Goal: Task Accomplishment & Management: Manage account settings

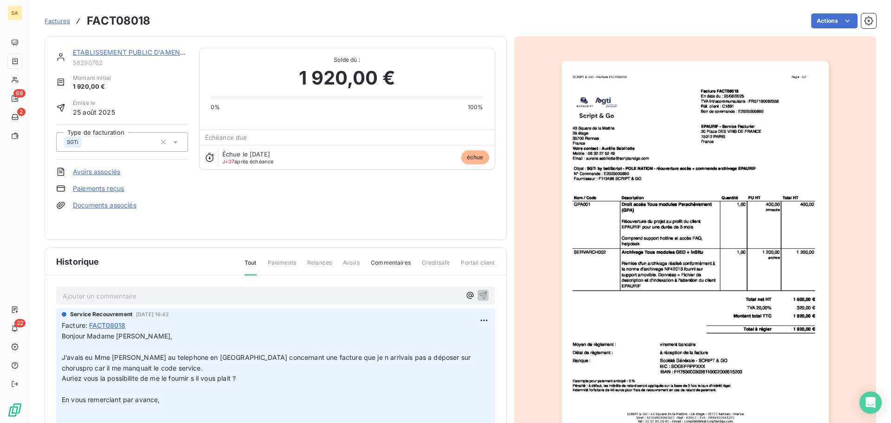
click at [58, 19] on span "Factures" at bounding box center [58, 20] width 26 height 7
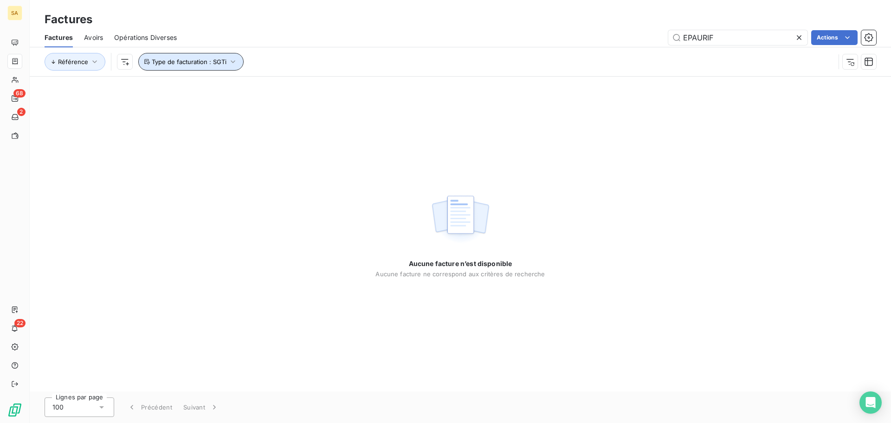
click at [231, 59] on icon "button" at bounding box center [232, 61] width 9 height 9
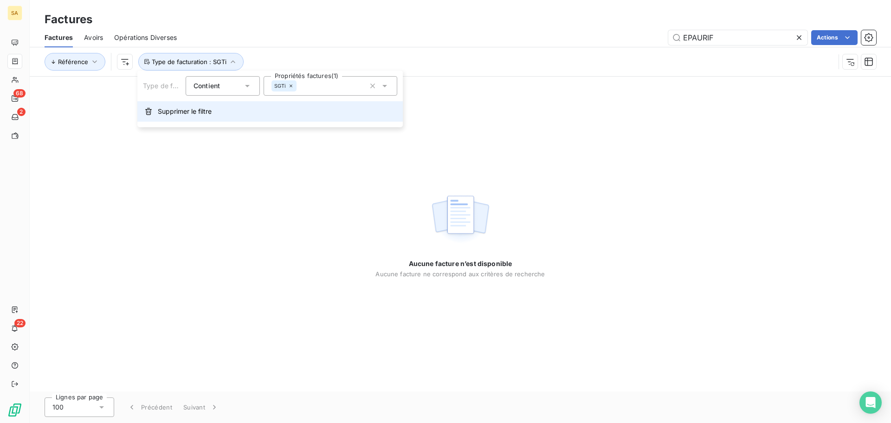
click at [183, 109] on span "Supprimer le filtre" at bounding box center [185, 111] width 54 height 9
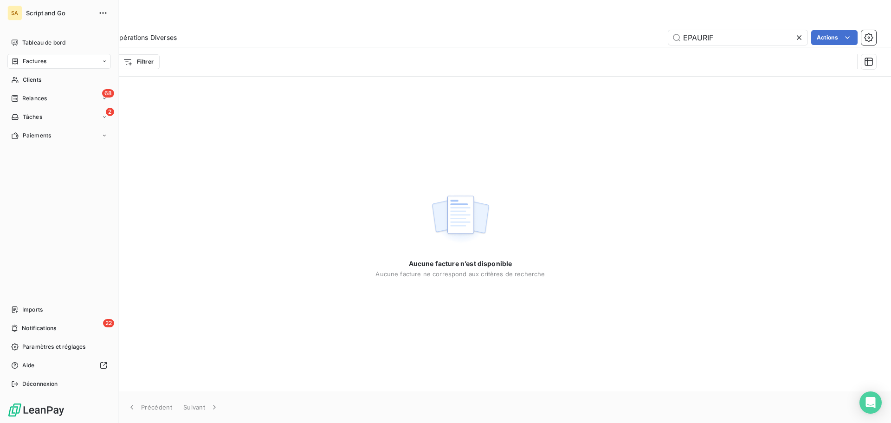
click at [59, 58] on div "Factures" at bounding box center [58, 61] width 103 height 15
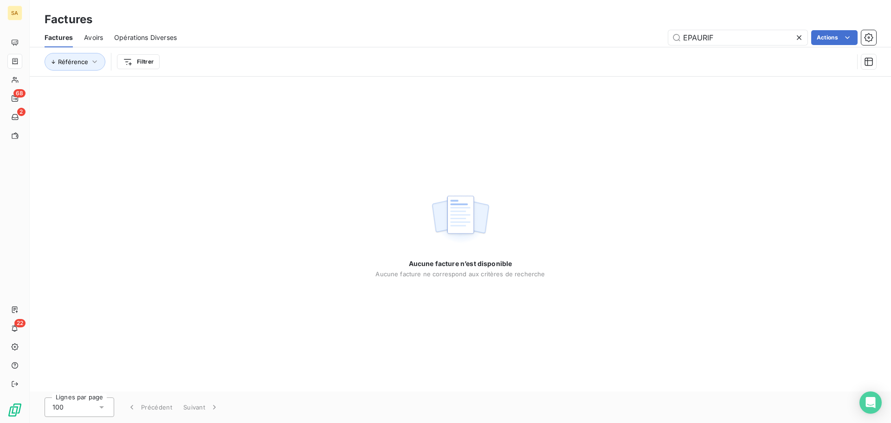
click at [206, 111] on div "Aucune facture n’est disponible Aucune facture ne correspond aux critères de re…" at bounding box center [460, 234] width 861 height 315
click at [798, 38] on icon at bounding box center [798, 37] width 9 height 9
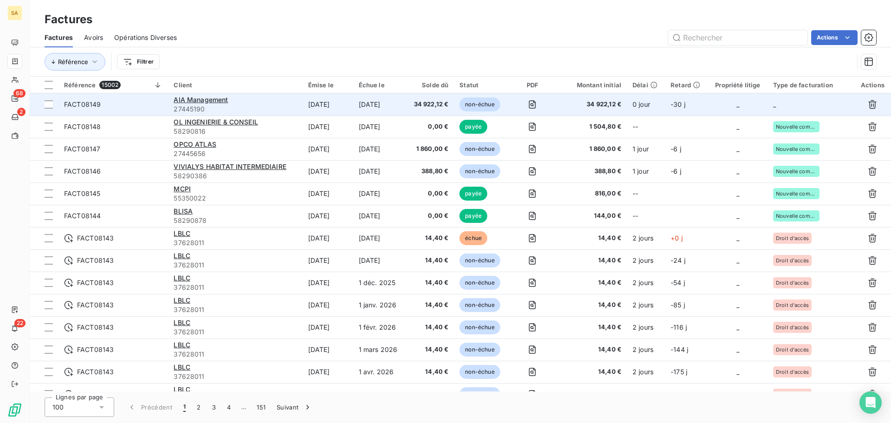
click at [811, 98] on td "_" at bounding box center [811, 104] width 87 height 22
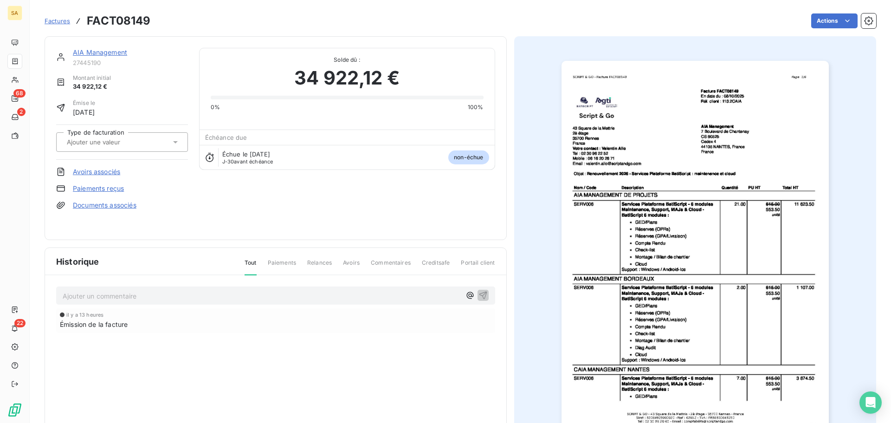
click at [135, 131] on div "Type de facturation" at bounding box center [122, 141] width 132 height 35
click at [137, 142] on input "text" at bounding box center [112, 142] width 93 height 8
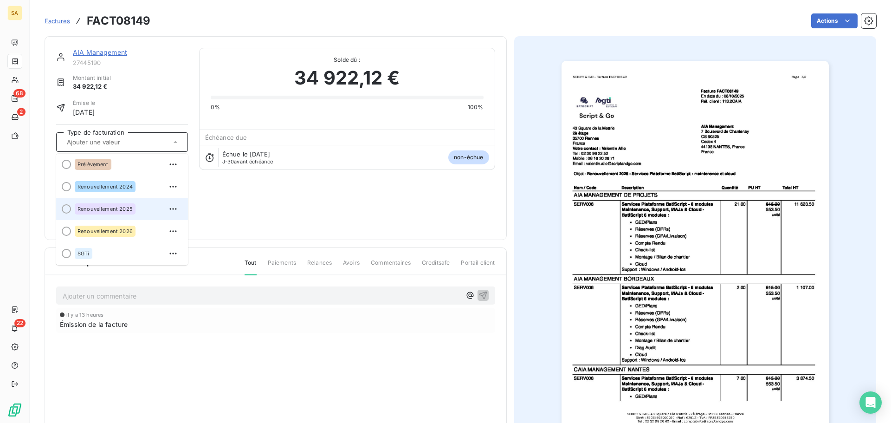
scroll to position [71, 0]
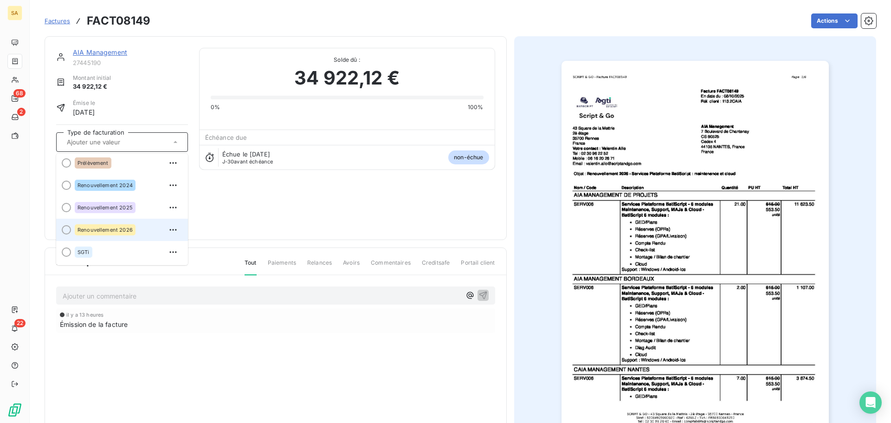
click at [116, 226] on div "Renouvellement 2026" at bounding box center [105, 229] width 61 height 11
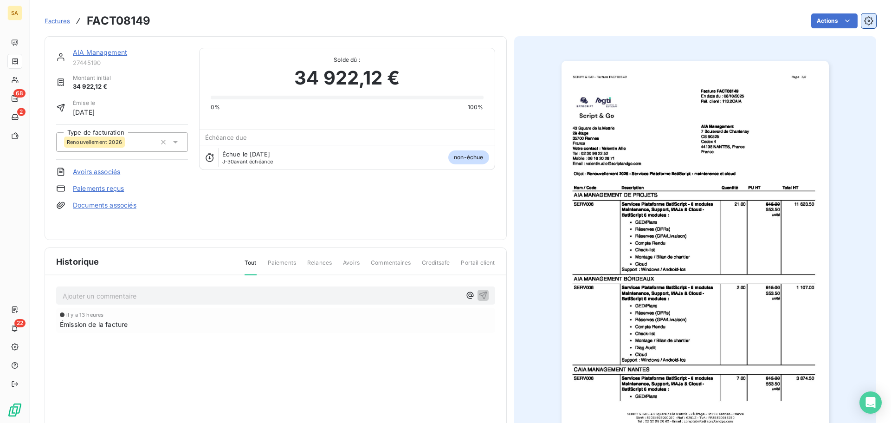
click at [864, 22] on icon "button" at bounding box center [868, 20] width 9 height 9
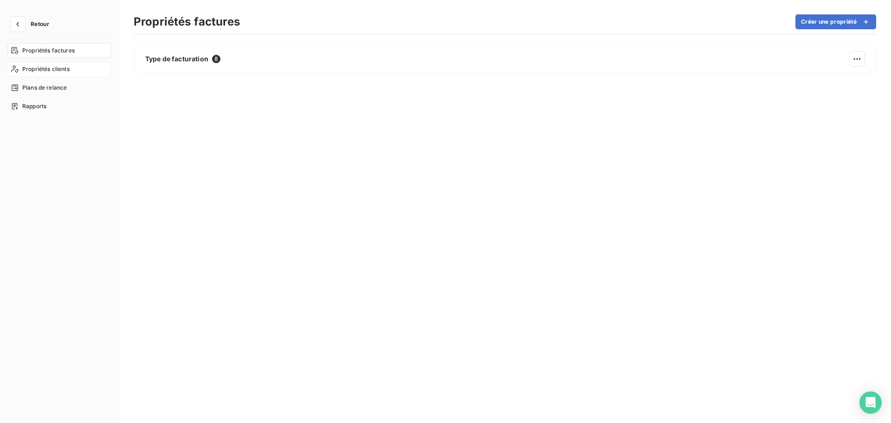
click at [60, 65] on span "Propriétés clients" at bounding box center [45, 69] width 47 height 8
click at [71, 46] on div "Propriétés factures" at bounding box center [58, 50] width 103 height 15
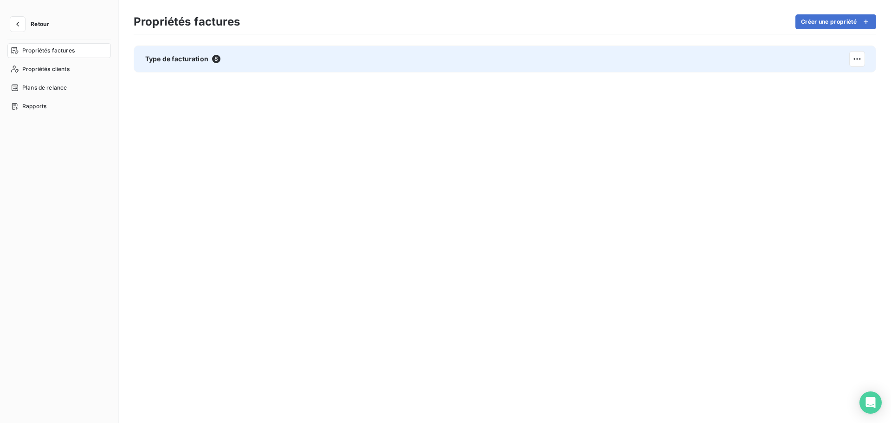
click at [210, 58] on div "Type de facturation 8" at bounding box center [182, 58] width 75 height 9
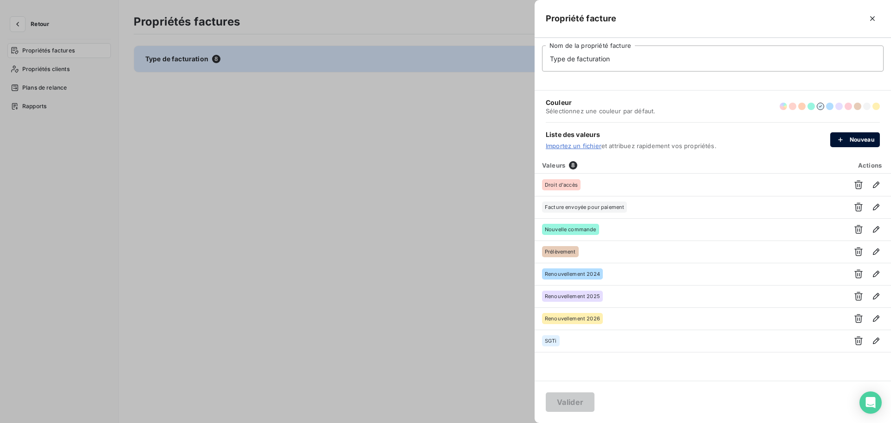
click at [859, 140] on button "Nouveau" at bounding box center [855, 139] width 50 height 15
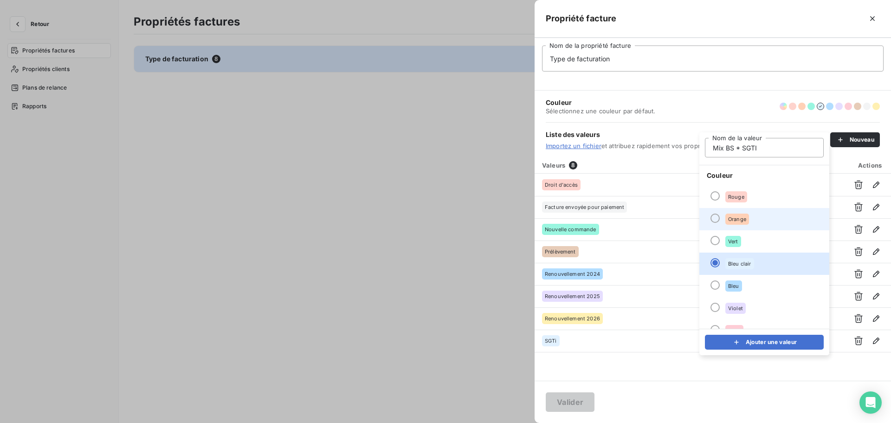
type input "Mix BS * SGTI"
click at [715, 219] on div at bounding box center [714, 217] width 9 height 9
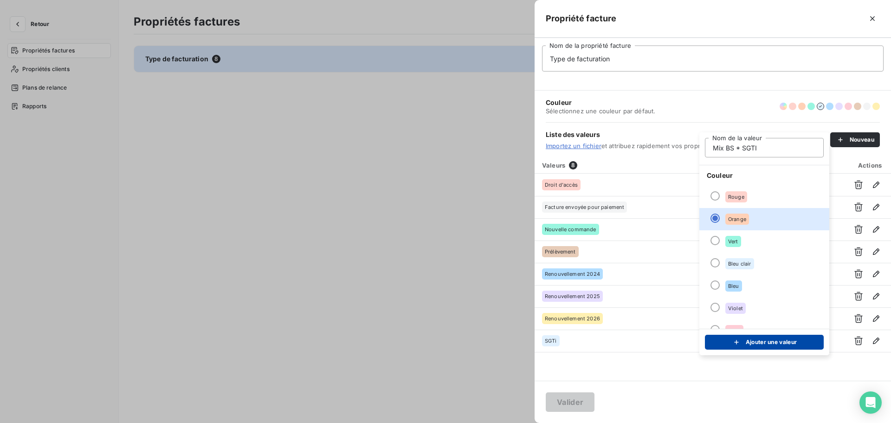
click at [799, 344] on button "Ajouter une valeur" at bounding box center [764, 342] width 119 height 15
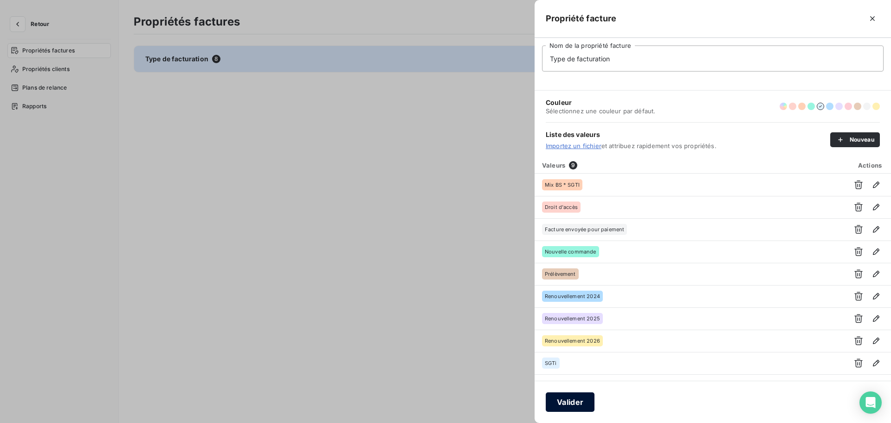
click at [577, 400] on button "Valider" at bounding box center [570, 401] width 49 height 19
